Goal: Task Accomplishment & Management: Manage account settings

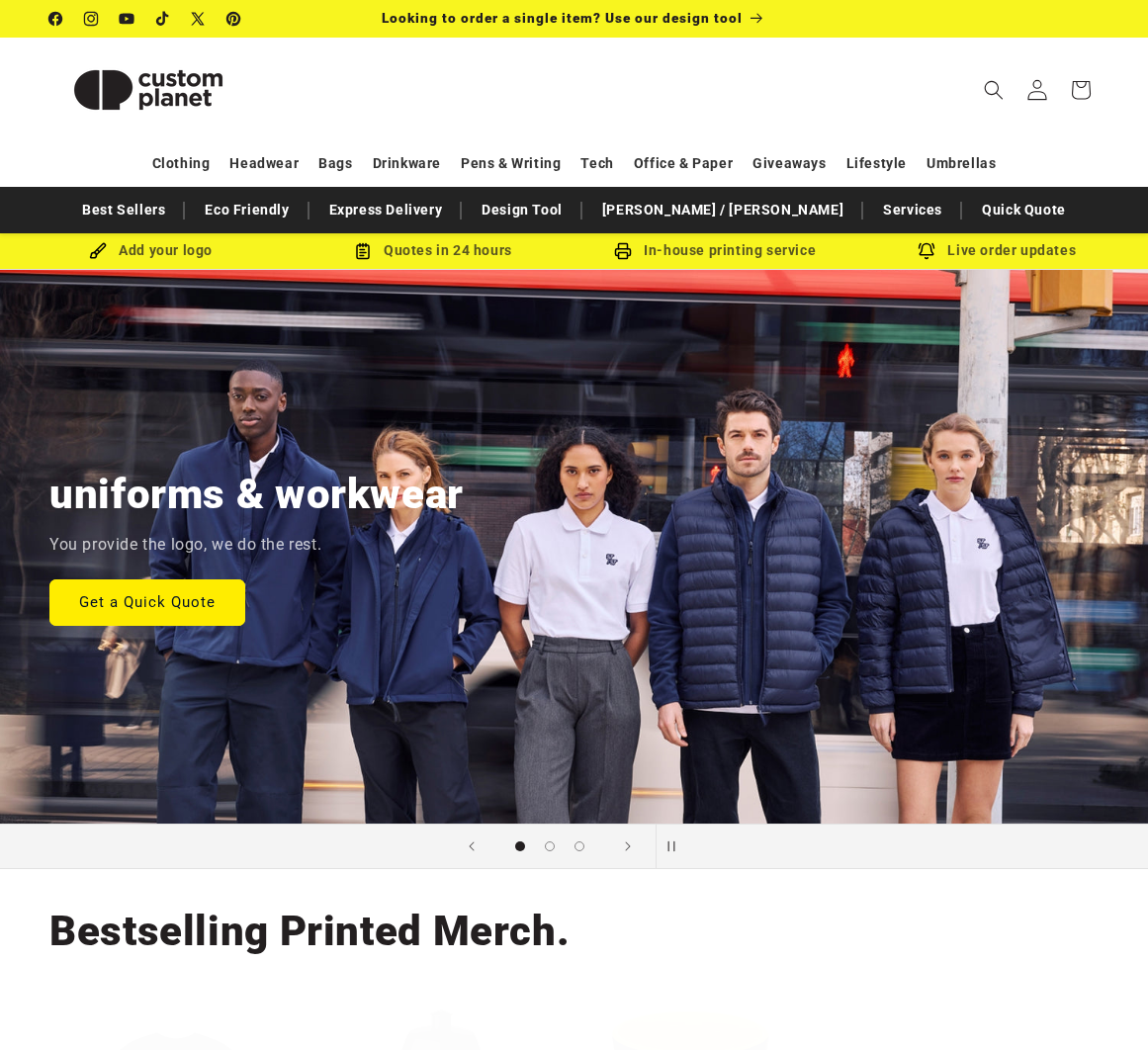
click at [1024, 91] on span at bounding box center [1037, 90] width 44 height 44
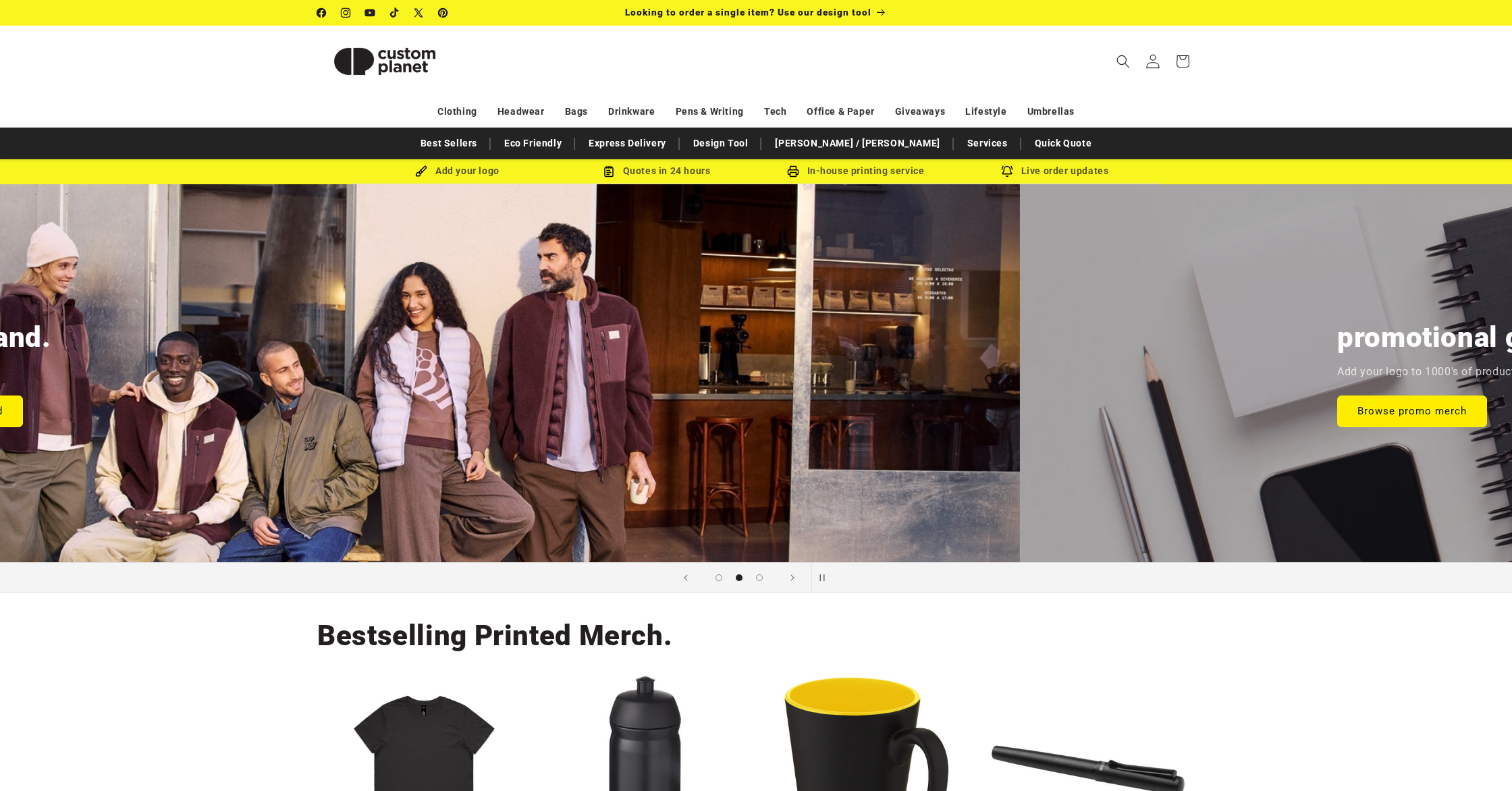
scroll to position [0, 768]
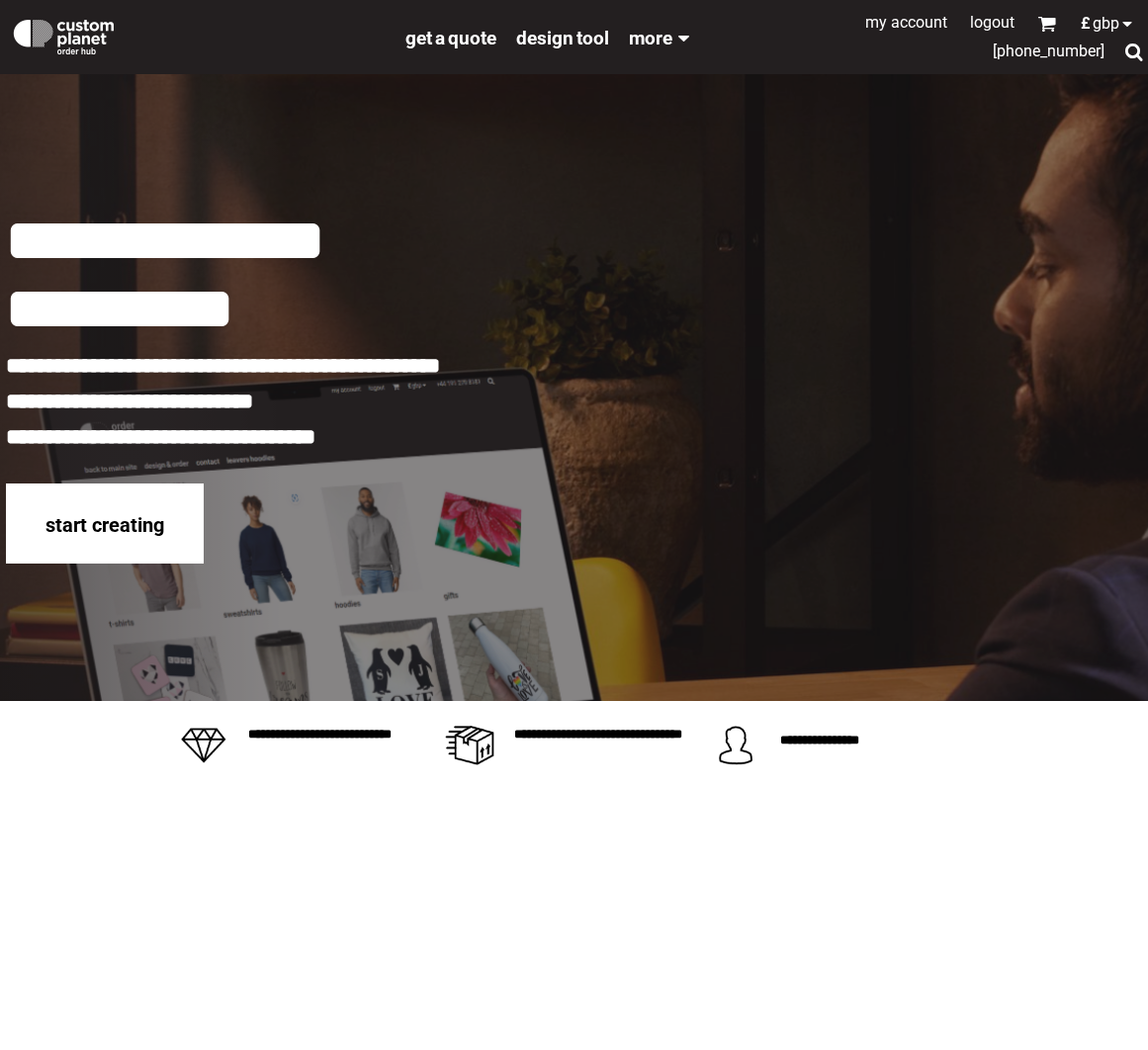
click at [910, 25] on link "My Account" at bounding box center [906, 22] width 82 height 19
